Goal: Transaction & Acquisition: Book appointment/travel/reservation

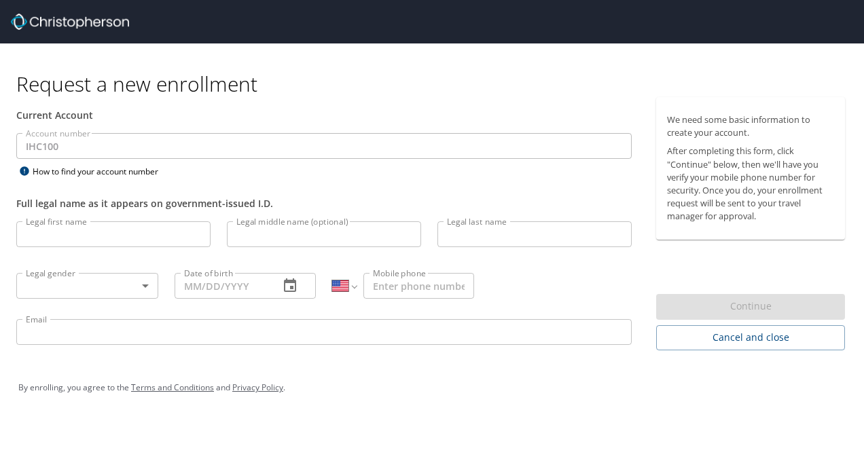
select select "US"
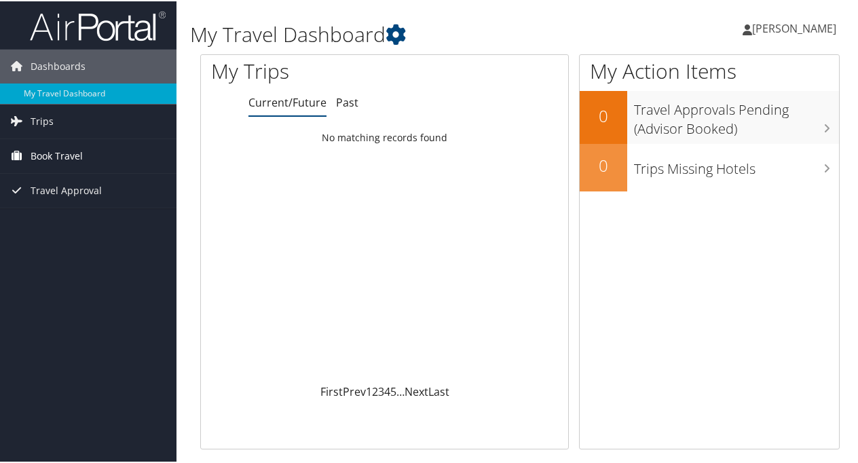
click at [54, 154] on span "Book Travel" at bounding box center [57, 155] width 52 height 34
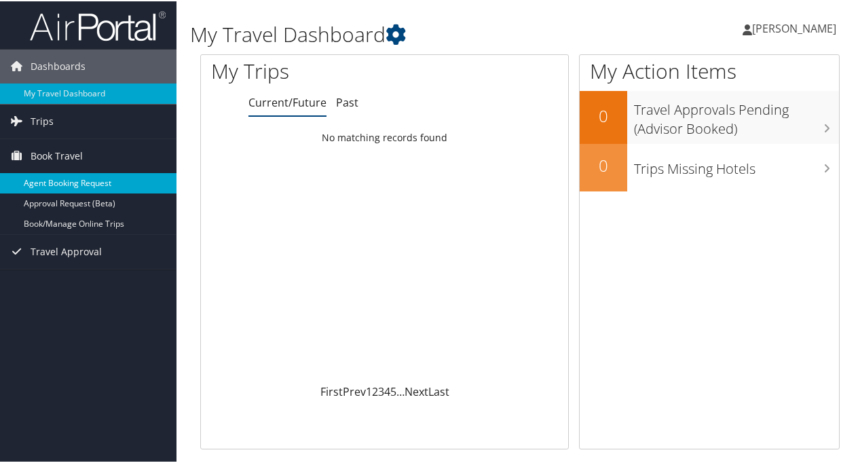
click at [69, 183] on link "Agent Booking Request" at bounding box center [88, 182] width 177 height 20
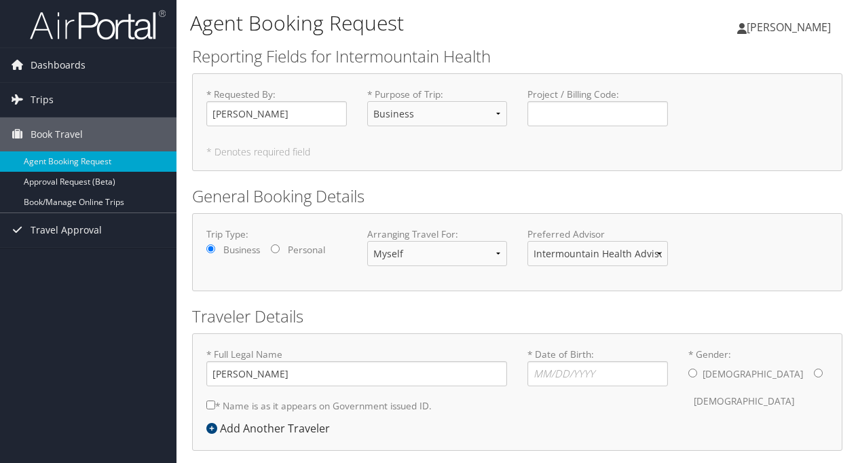
select select "Business"
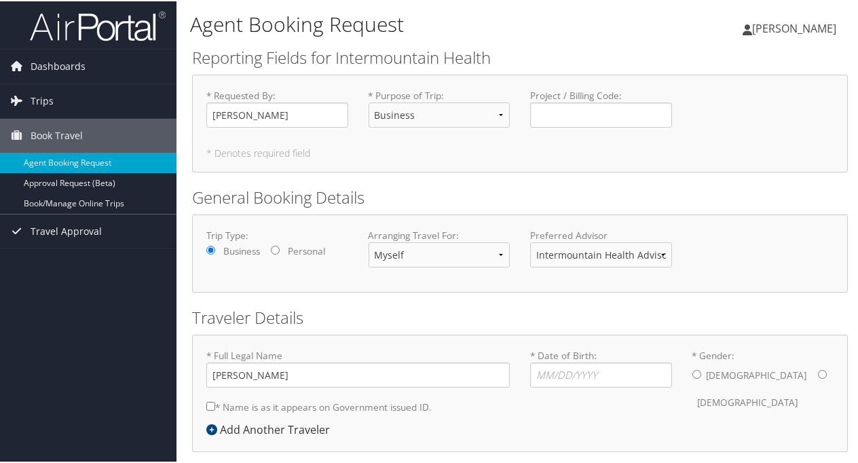
scroll to position [57, 0]
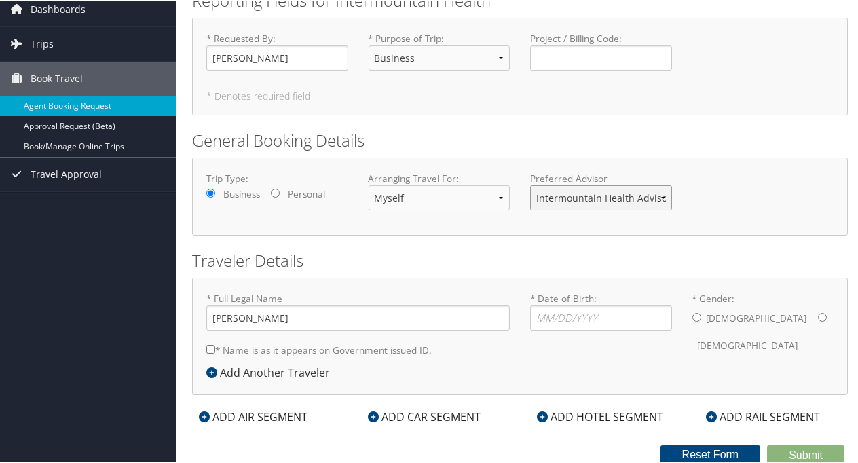
click at [598, 200] on select "Intermountain Health Advisor Team" at bounding box center [601, 196] width 142 height 25
click at [576, 139] on h2 "General Booking Details" at bounding box center [520, 139] width 656 height 23
click at [569, 327] on input "* Date of Birth: Invalid Date" at bounding box center [601, 316] width 142 height 25
type input "05/07/1985"
click at [702, 314] on div "Male Female" at bounding box center [764, 330] width 142 height 53
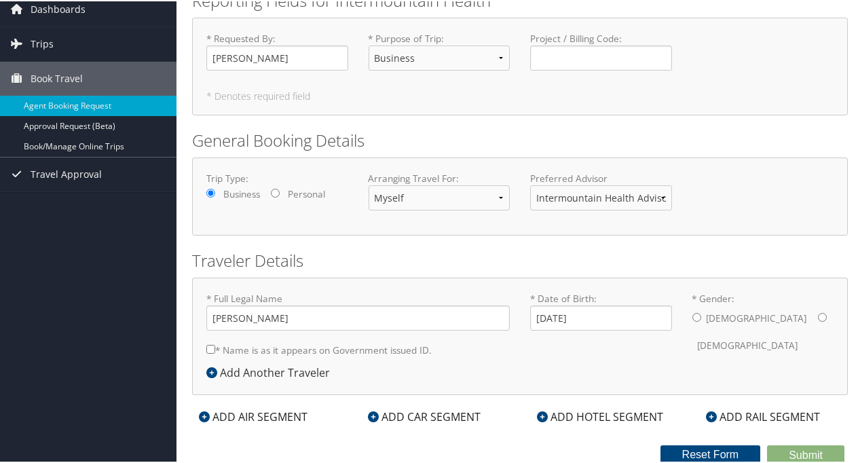
click at [702, 314] on div "Male Female" at bounding box center [764, 330] width 142 height 53
click at [693, 315] on input "* Gender: Male Female" at bounding box center [697, 316] width 9 height 9
radio input "true"
click at [212, 349] on input "* Name is as it appears on Government issued ID." at bounding box center [210, 348] width 9 height 9
checkbox input "true"
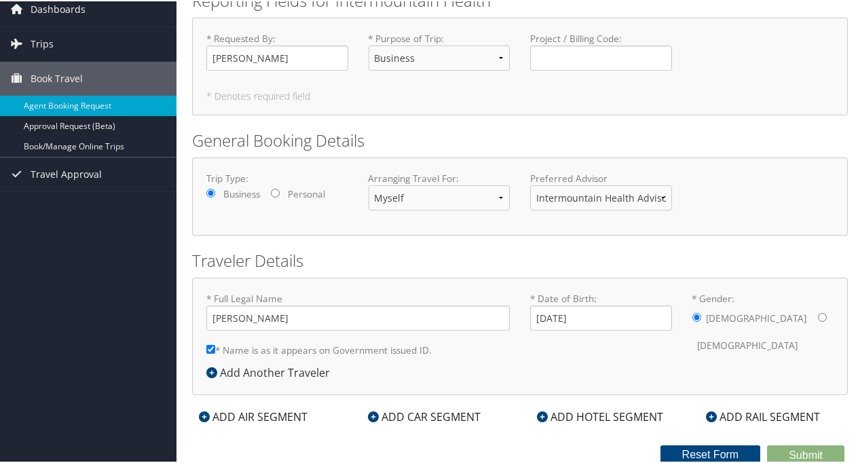
click at [558, 414] on div "ADD HOTEL SEGMENT" at bounding box center [600, 416] width 140 height 16
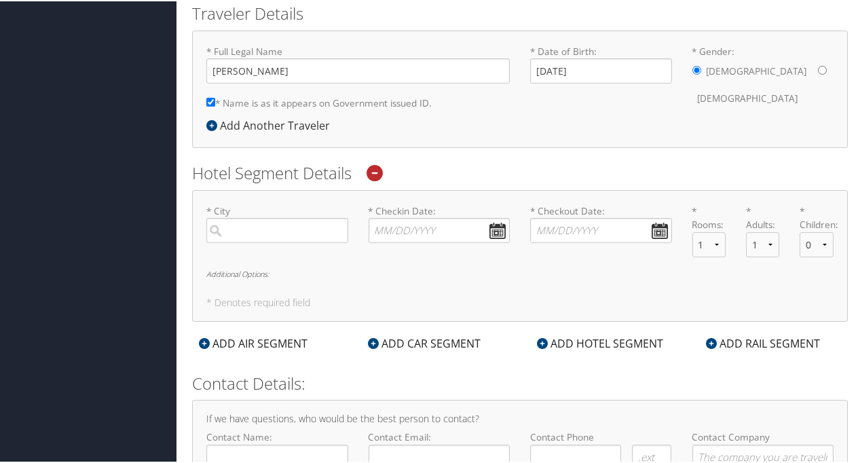
scroll to position [341, 0]
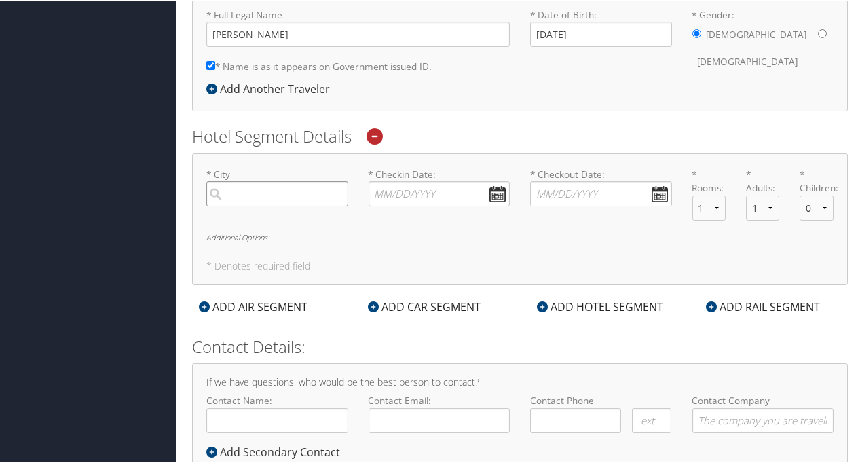
click at [284, 198] on input "search" at bounding box center [277, 192] width 142 height 25
click at [272, 215] on div "Salt Lake City (SLC Utah)" at bounding box center [279, 229] width 124 height 35
click at [272, 205] on input "salt lake" at bounding box center [277, 192] width 142 height 25
type input "Salt Lake City"
click at [402, 194] on input "* Checkin Date: Dates must be valid" at bounding box center [440, 192] width 142 height 25
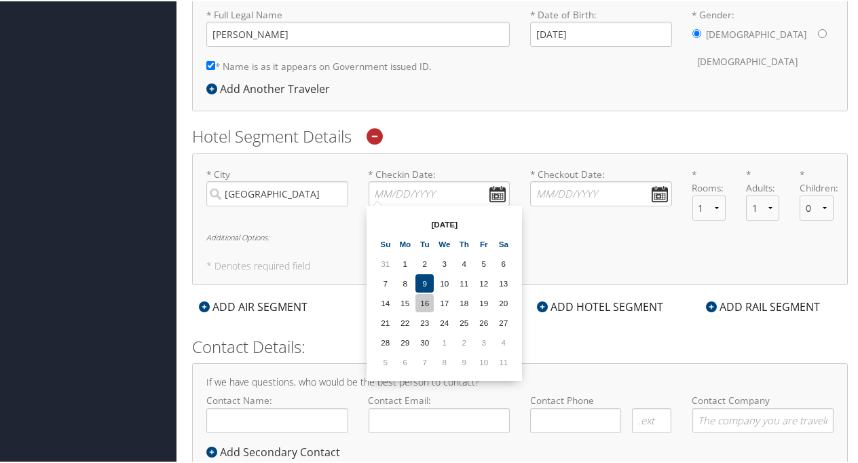
click at [427, 300] on td "16" at bounding box center [425, 302] width 18 height 18
type input "09/16/2025"
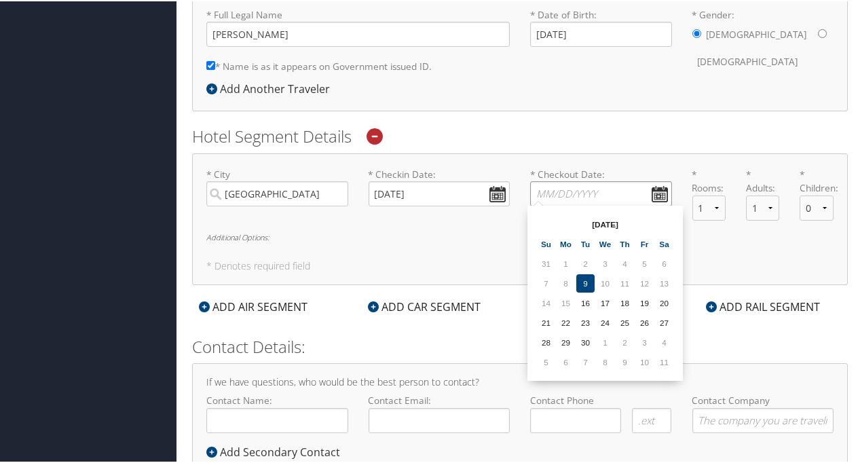
click at [560, 196] on input "* Checkout Date: Dates must be valid" at bounding box center [601, 192] width 142 height 25
click at [628, 303] on td "18" at bounding box center [625, 302] width 18 height 18
type input "09/18/2025"
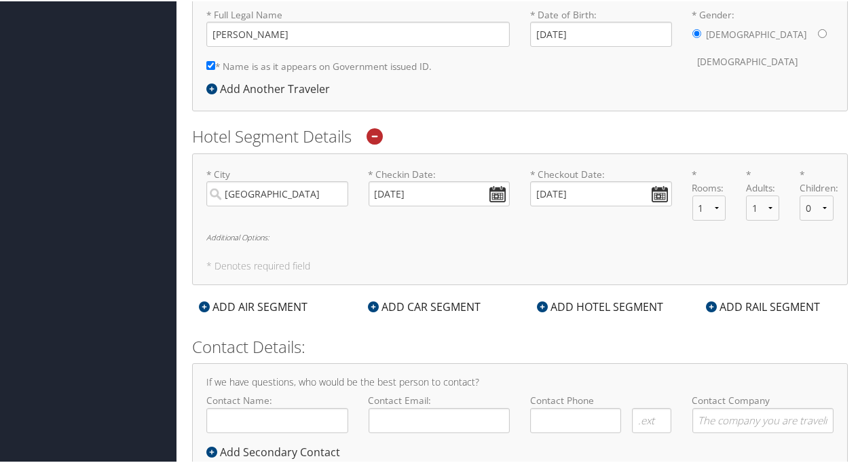
scroll to position [383, 0]
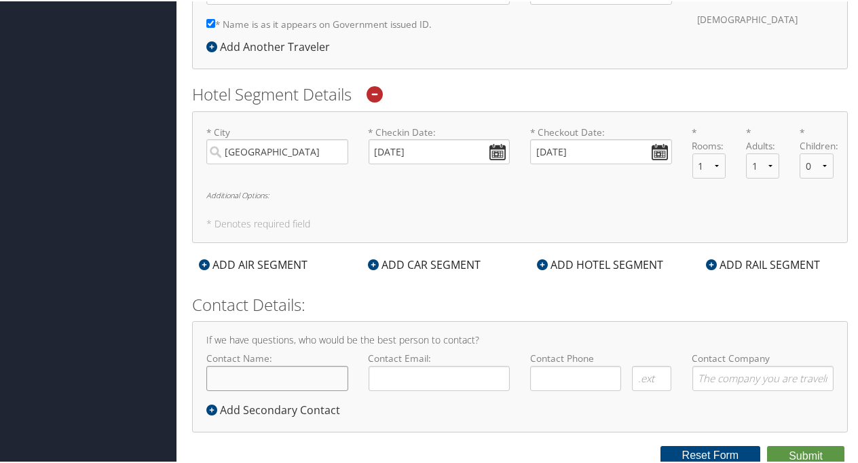
click at [321, 380] on input "Contact Name:" at bounding box center [277, 377] width 142 height 25
type input "Aaron Quitberg"
type input "aaron.quitberg@imail.org"
type input "( ) -"
click at [562, 366] on input "( ) -" at bounding box center [575, 377] width 91 height 25
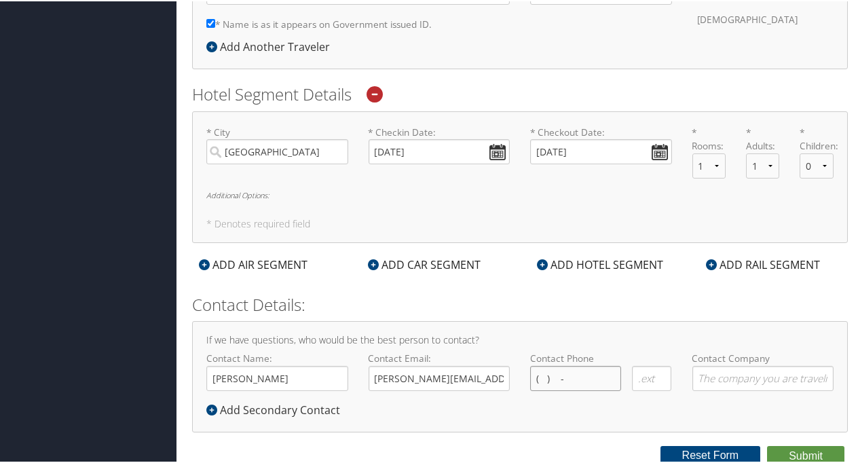
type input "( ) -"
click at [789, 374] on input "Contact Company" at bounding box center [764, 377] width 142 height 25
click at [560, 371] on input "( ) -" at bounding box center [575, 377] width 91 height 25
type input "( ) -"
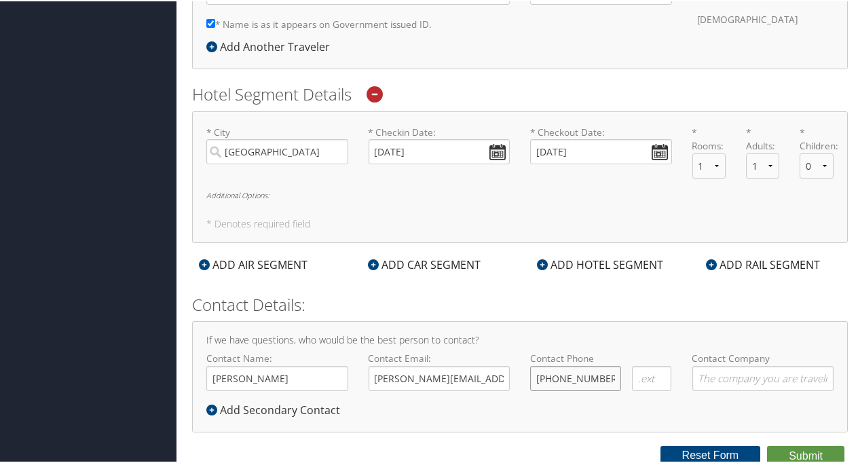
type input "(435) 230-9235"
click at [613, 437] on form "Reporting Fields for Intermountain Health * Requested By : Aaron Quitberg Requi…" at bounding box center [520, 63] width 656 height 803
click at [773, 449] on button "Submit" at bounding box center [805, 455] width 77 height 20
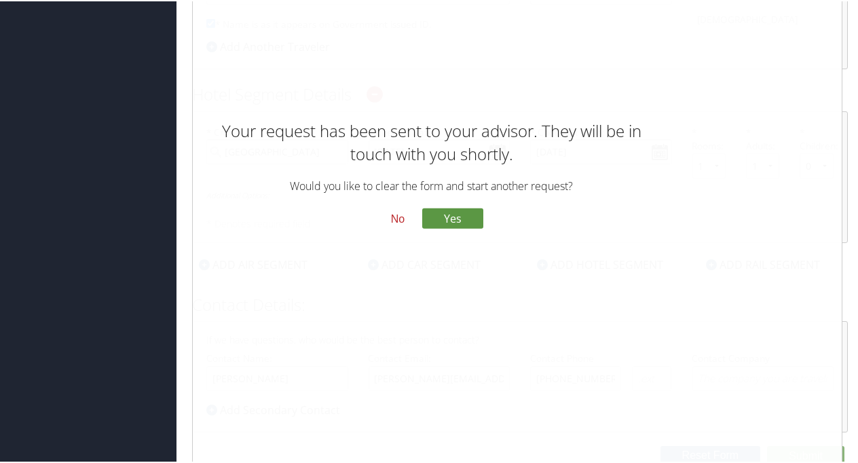
click at [399, 221] on button "No" at bounding box center [397, 217] width 35 height 23
